Goal: Task Accomplishment & Management: Complete application form

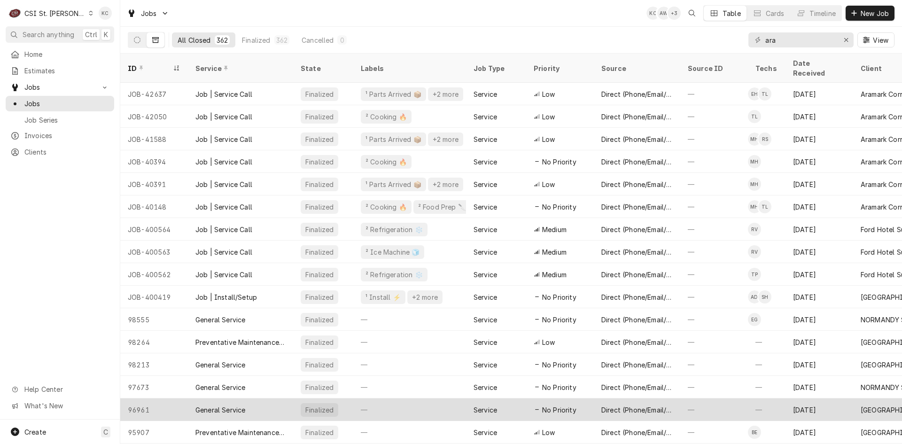
click at [883, 399] on div "UNIVERSITY CITY SCHOOL DISTRICT" at bounding box center [906, 410] width 105 height 23
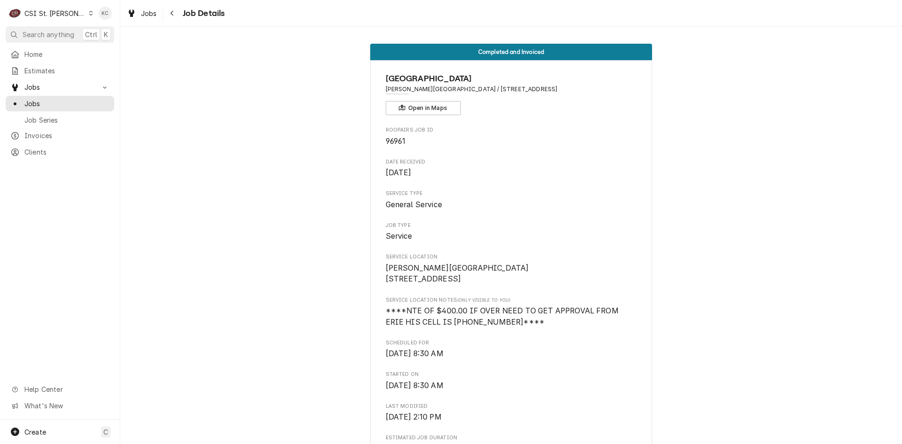
click at [65, 11] on div "CSI St. [PERSON_NAME]" at bounding box center [54, 13] width 61 height 10
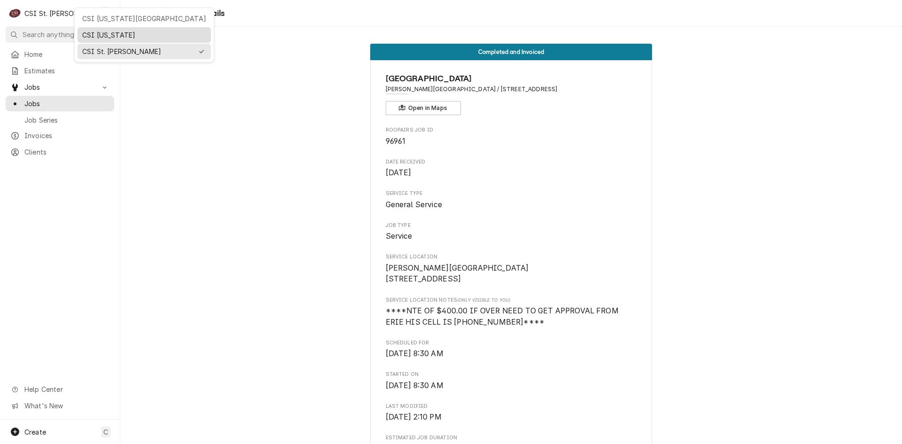
click at [116, 35] on div "CSI [US_STATE]" at bounding box center [144, 35] width 124 height 10
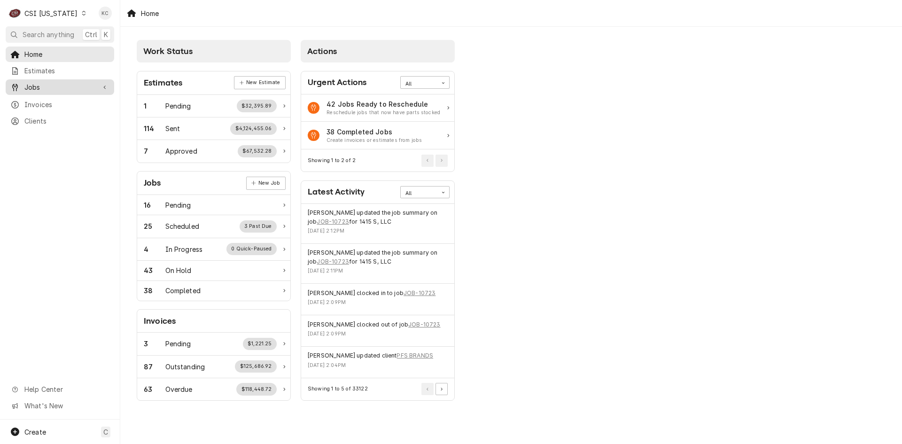
click at [59, 91] on link "Jobs" at bounding box center [60, 87] width 109 height 16
click at [57, 99] on span "Jobs" at bounding box center [66, 104] width 85 height 10
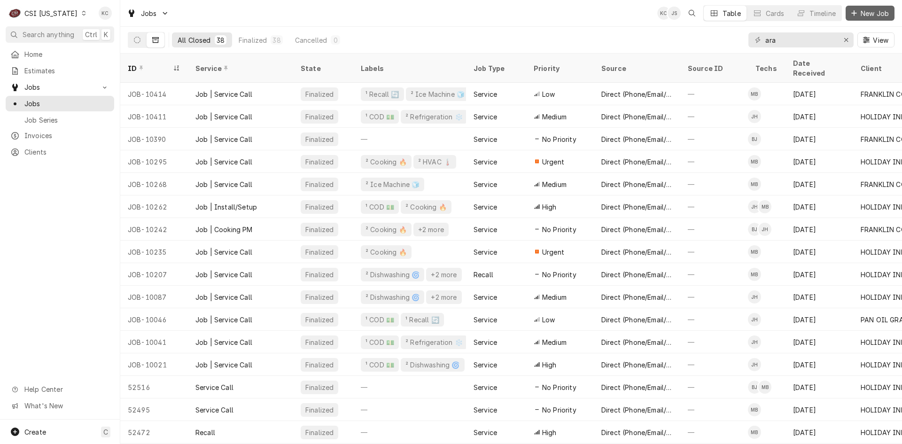
click at [876, 15] on span "New Job" at bounding box center [875, 13] width 32 height 10
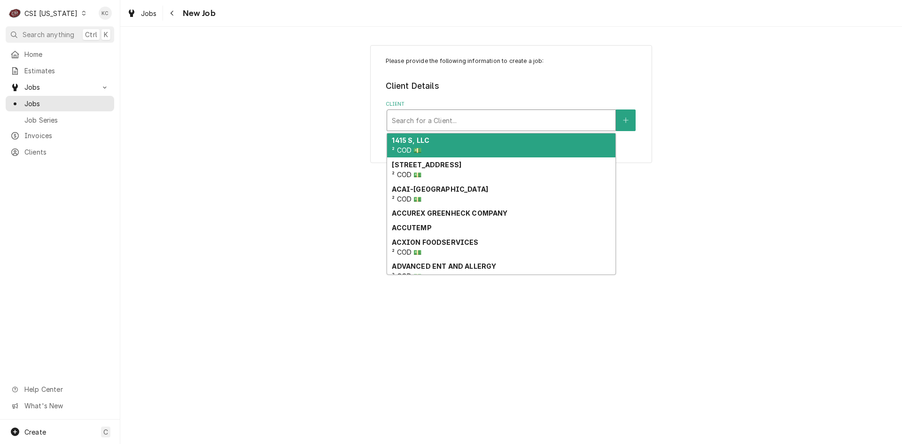
click at [406, 120] on div "Client" at bounding box center [501, 120] width 219 height 17
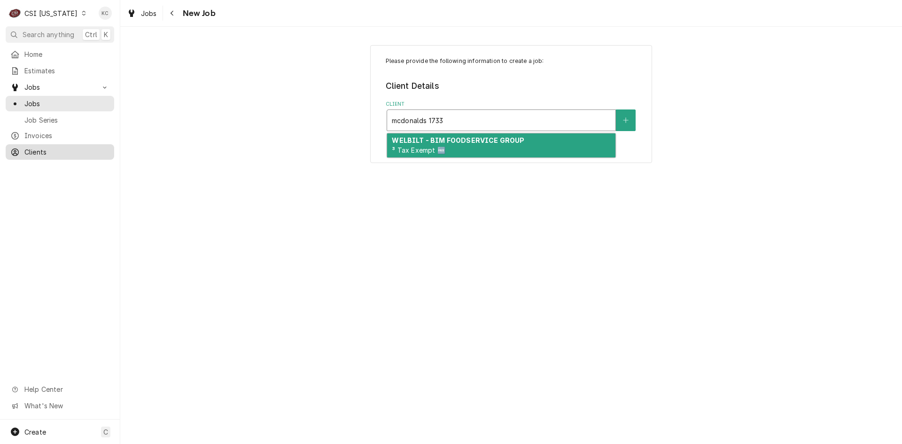
type input "mcdonalds 1733"
click at [39, 155] on link "Clients" at bounding box center [60, 152] width 109 height 16
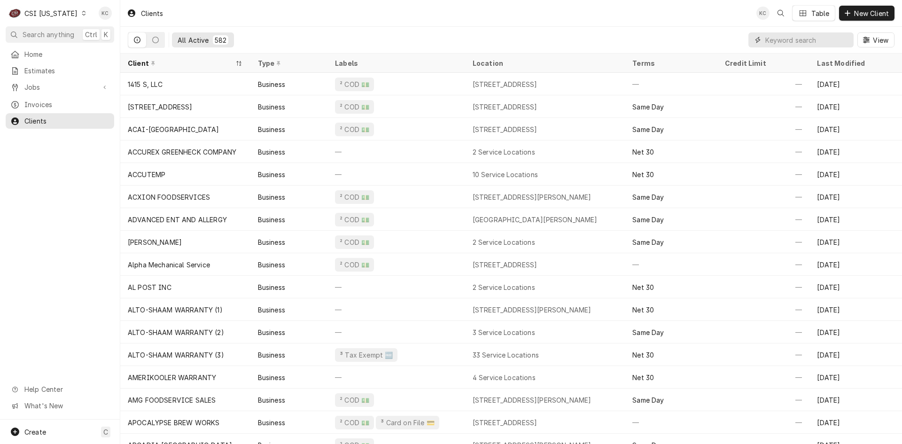
click at [790, 39] on input "Dynamic Content Wrapper" at bounding box center [808, 39] width 84 height 15
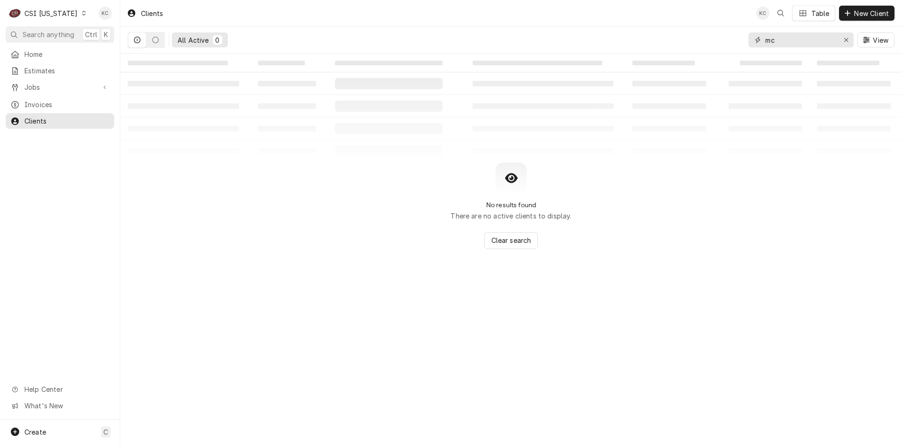
type input "m"
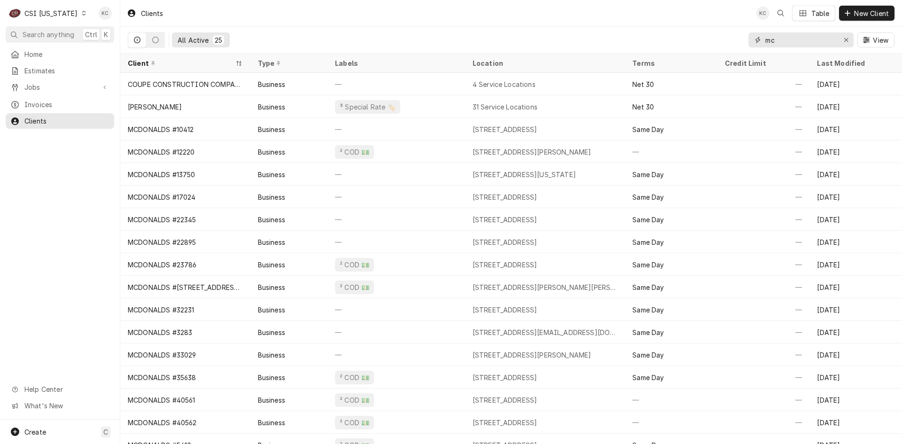
type input "m"
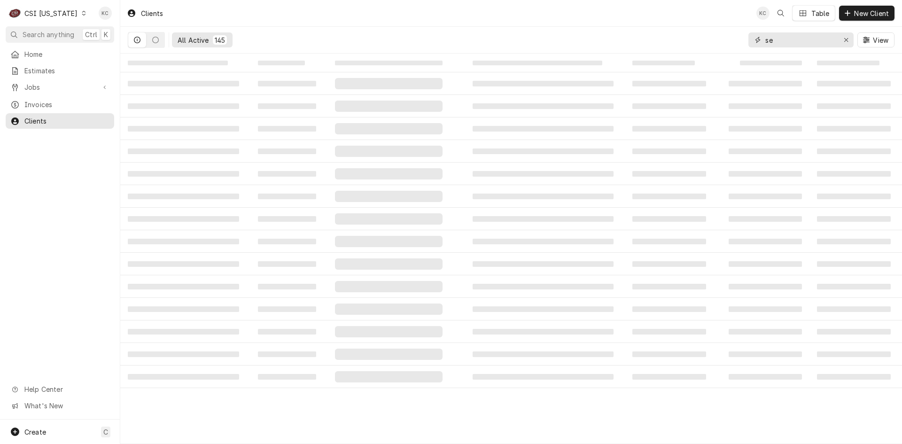
type input "s"
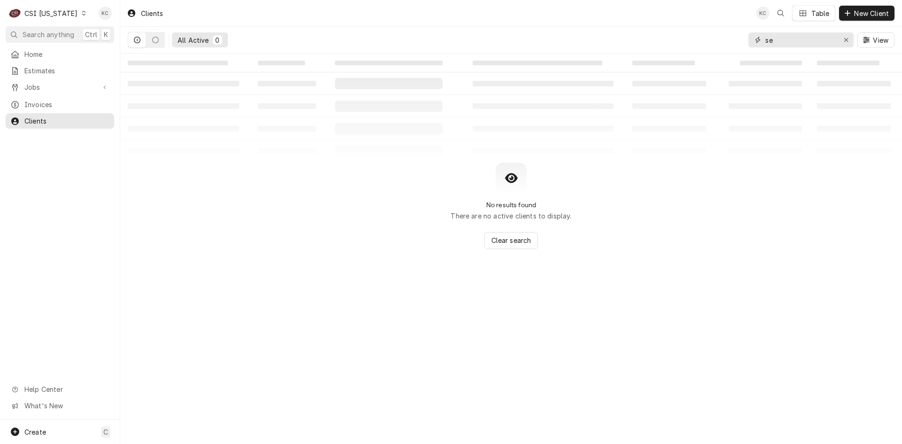
type input "s"
type input "m"
type input "e"
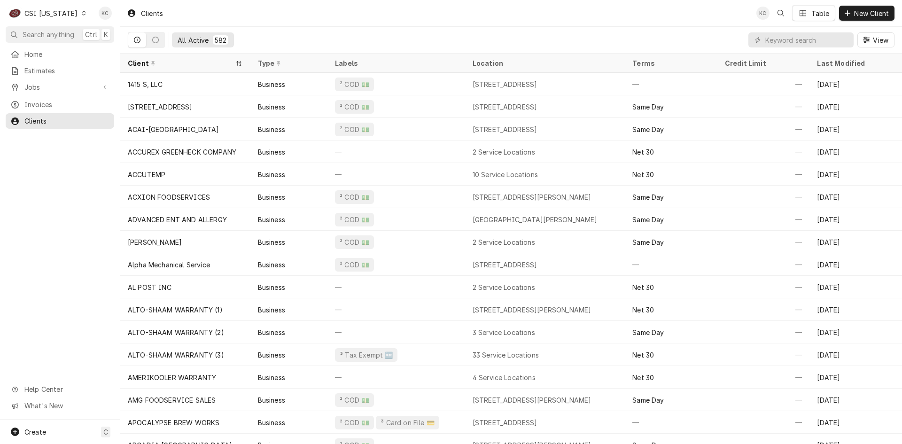
click at [66, 10] on div "CSI [US_STATE]" at bounding box center [50, 13] width 53 height 10
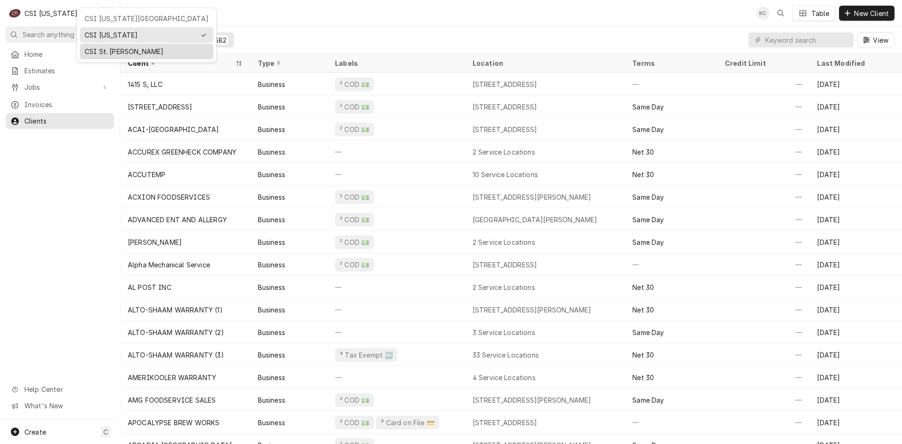
click at [102, 51] on div "CSI St. [PERSON_NAME]" at bounding box center [147, 52] width 124 height 10
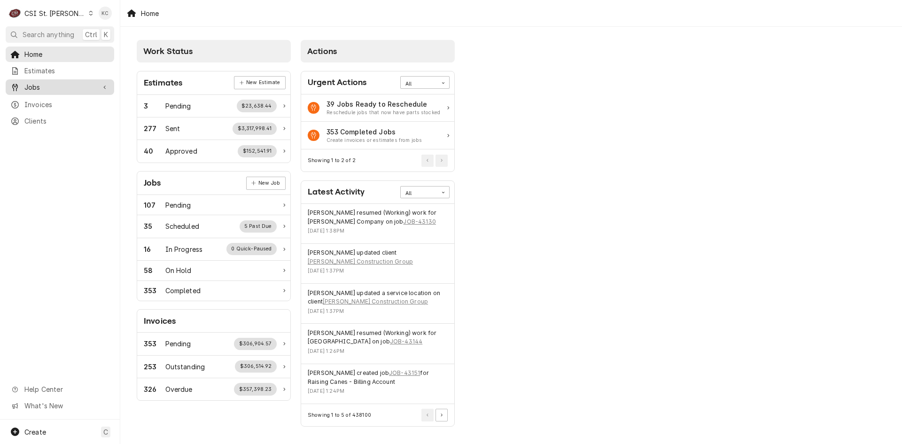
click at [62, 86] on span "Jobs" at bounding box center [59, 87] width 71 height 10
click at [61, 102] on span "Jobs" at bounding box center [66, 104] width 85 height 10
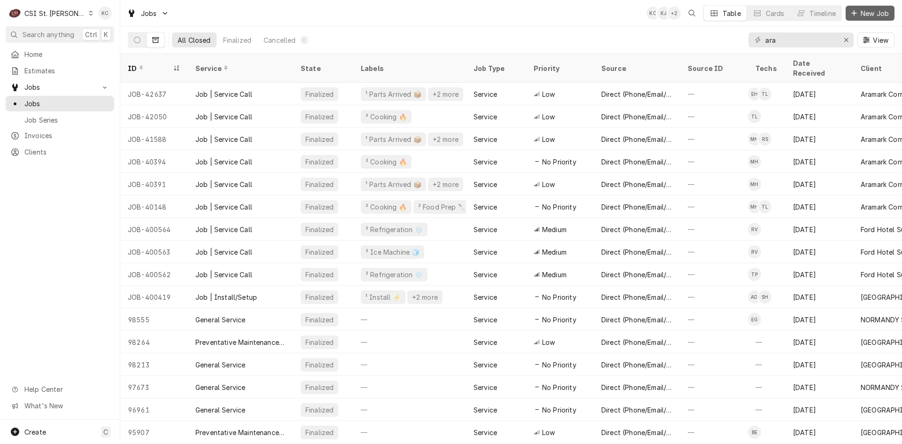
click at [863, 12] on span "New Job" at bounding box center [875, 13] width 32 height 10
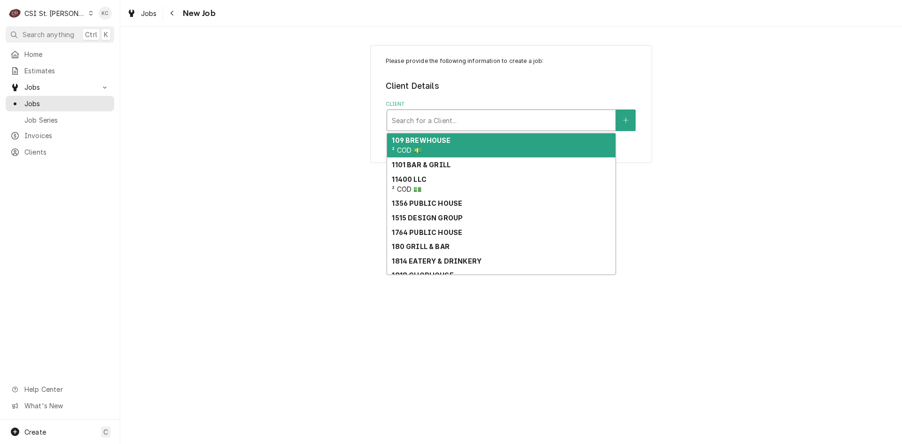
click at [421, 112] on div "Client" at bounding box center [501, 120] width 219 height 17
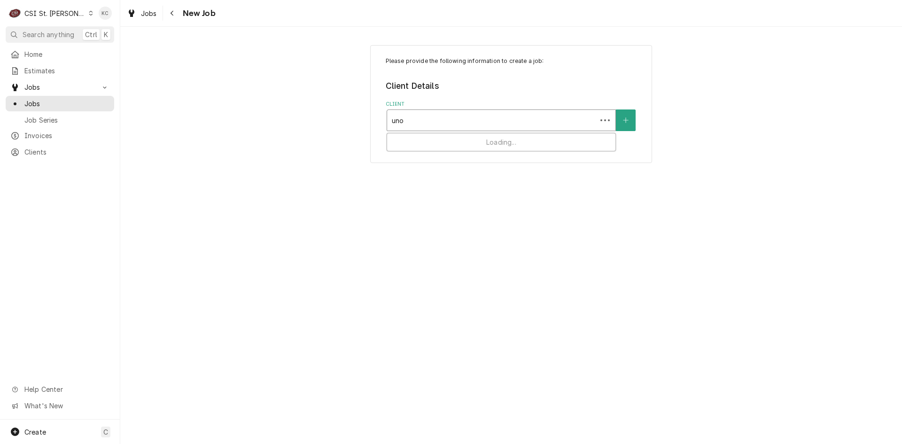
type input "unox"
click at [450, 182] on div "Service Location" at bounding box center [501, 178] width 219 height 17
click at [173, 14] on icon "Navigate back" at bounding box center [172, 13] width 4 height 7
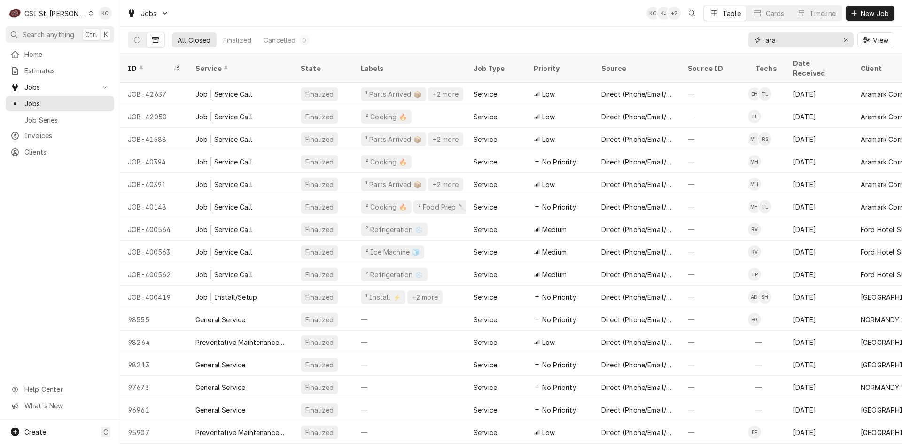
drag, startPoint x: 817, startPoint y: 37, endPoint x: 734, endPoint y: 40, distance: 83.3
click at [734, 40] on div "All Closed Finalized Cancelled 0 ara View" at bounding box center [511, 40] width 767 height 26
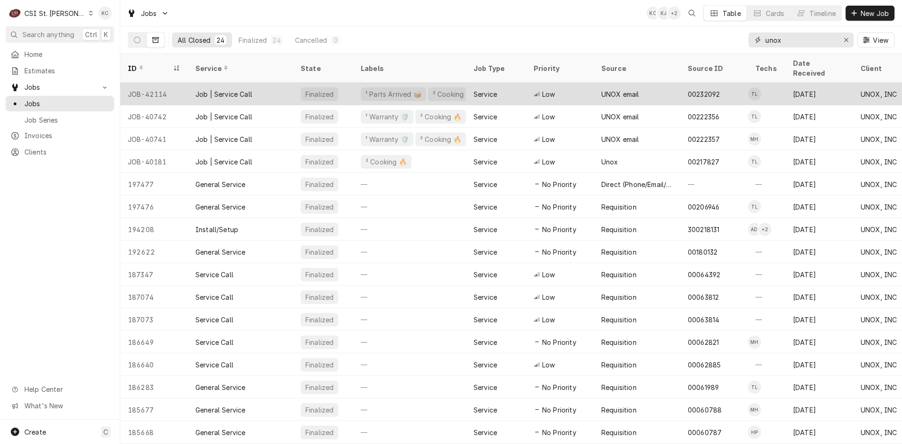
type input "unox"
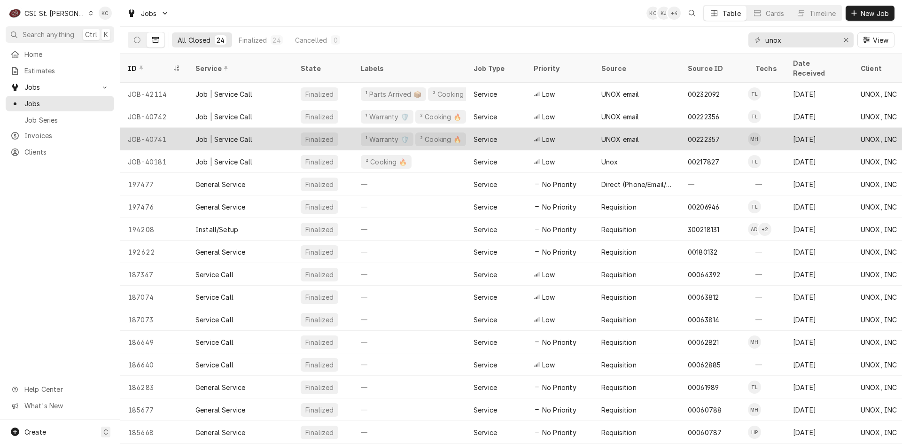
click at [479, 134] on div "Service" at bounding box center [486, 139] width 24 height 10
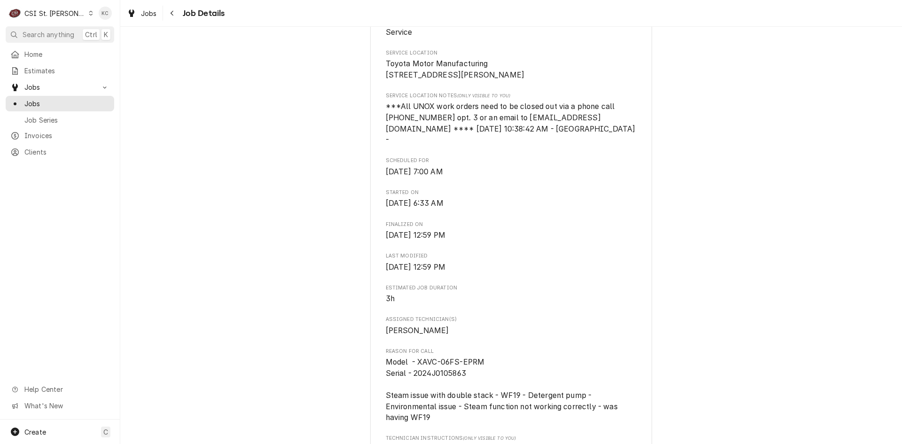
scroll to position [235, 0]
click at [173, 15] on icon "Navigate back" at bounding box center [172, 13] width 3 height 5
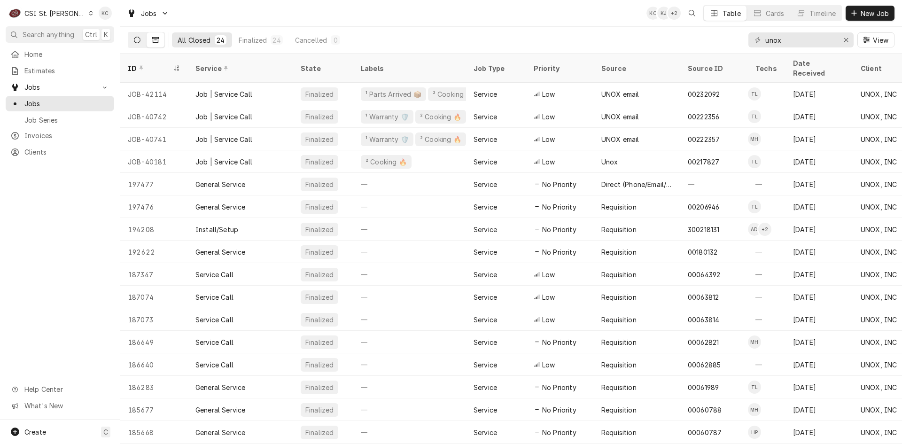
click at [137, 42] on icon "Dynamic Content Wrapper" at bounding box center [137, 40] width 7 height 7
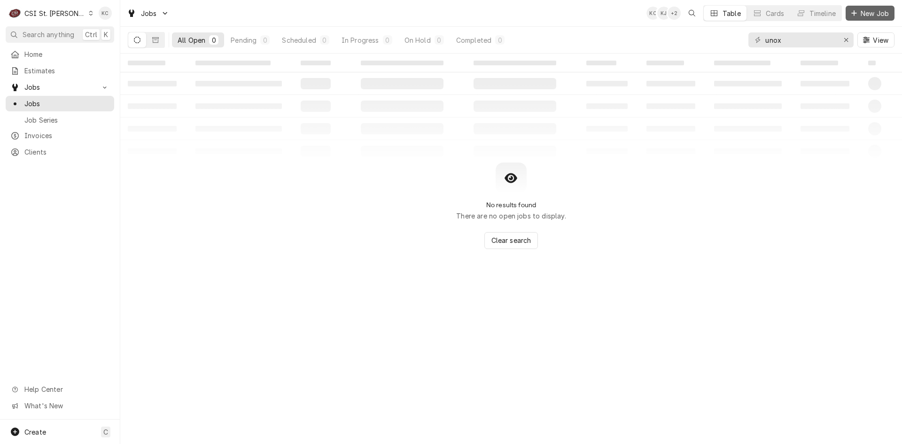
click at [872, 16] on span "New Job" at bounding box center [875, 13] width 32 height 10
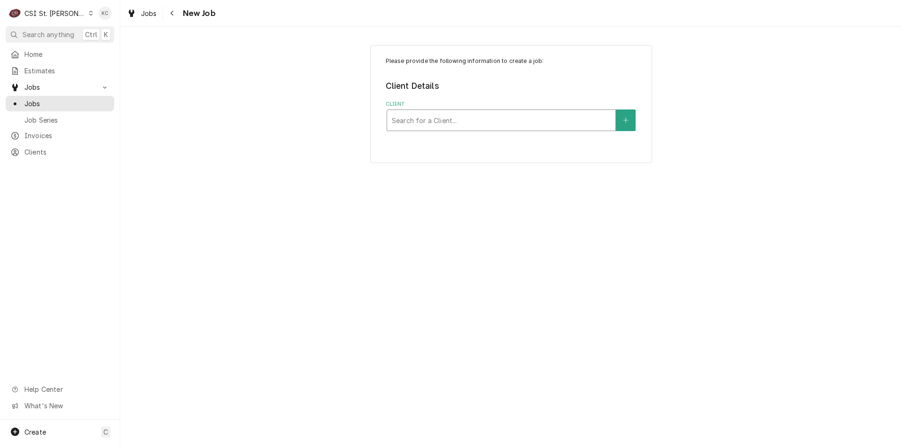
click at [531, 126] on div "Client" at bounding box center [501, 120] width 219 height 17
type input "unox"
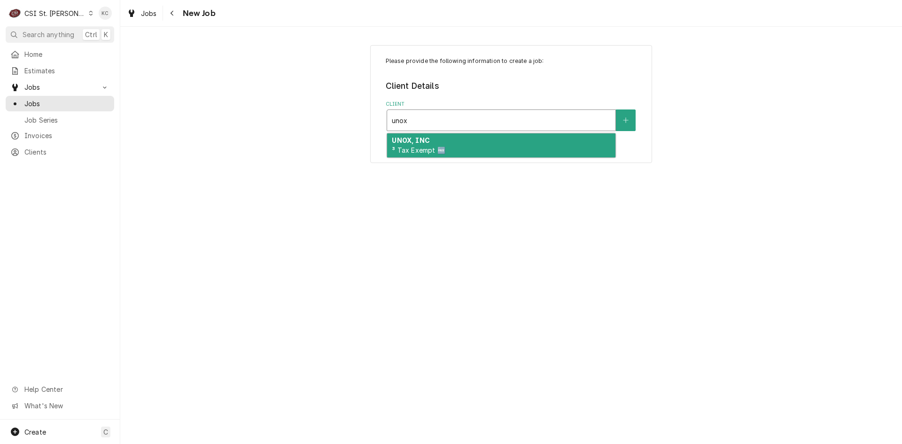
click at [489, 155] on div "UNOX, INC ³ Tax Exempt 🆓" at bounding box center [501, 145] width 228 height 24
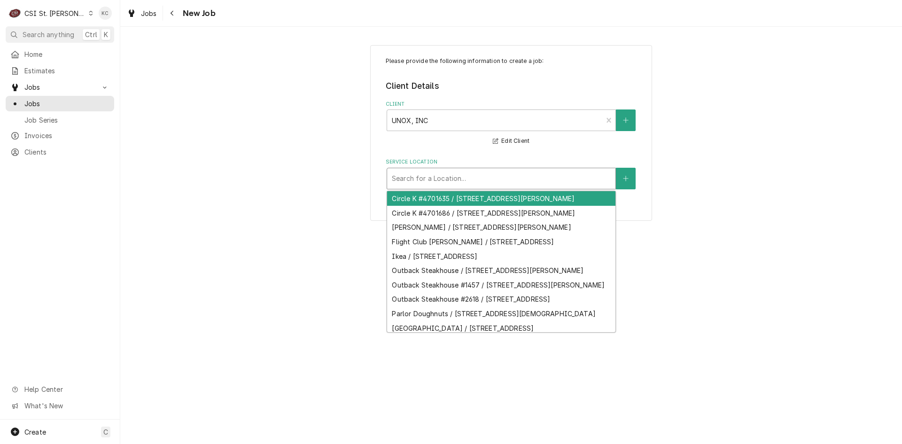
click at [420, 181] on div "Service Location" at bounding box center [501, 178] width 219 height 17
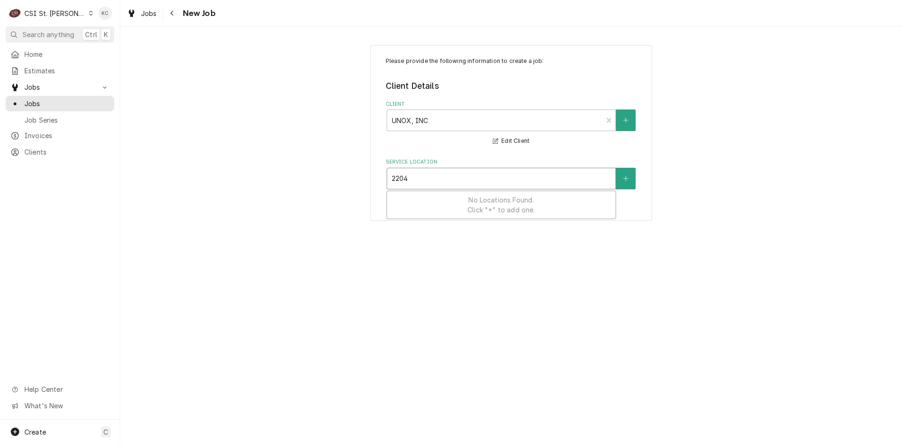
type input "2204"
